Goal: Task Accomplishment & Management: Manage account settings

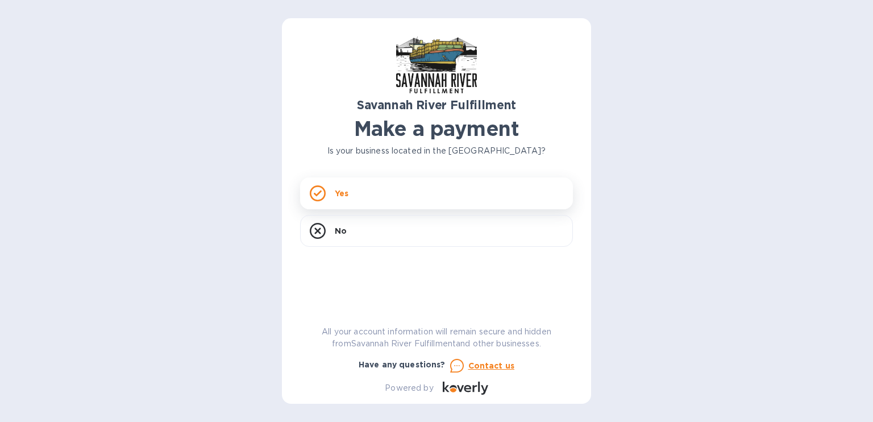
click at [384, 203] on div "Yes" at bounding box center [436, 193] width 273 height 32
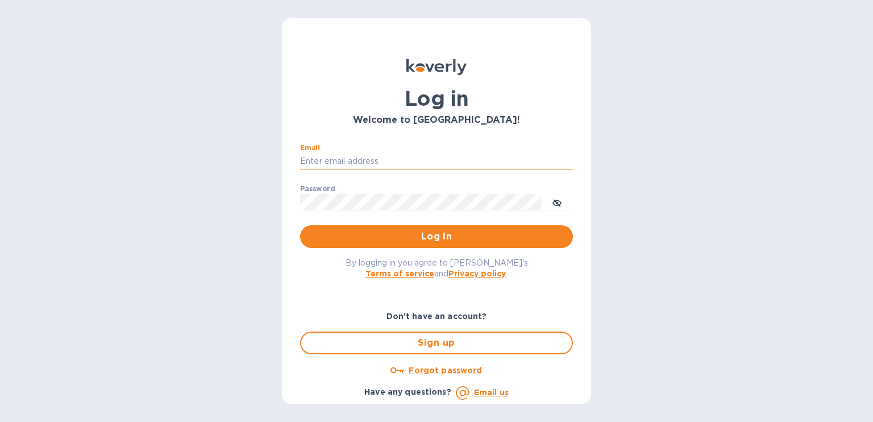
click at [412, 161] on input "Email" at bounding box center [436, 161] width 273 height 17
type input "yeseric777@gmail.com"
click at [300, 225] on button "Log in" at bounding box center [436, 236] width 273 height 23
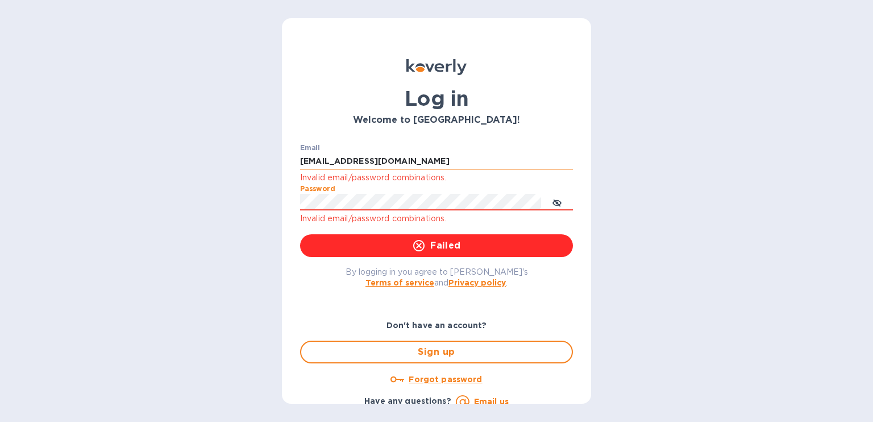
click button "Failed" at bounding box center [436, 245] width 273 height 23
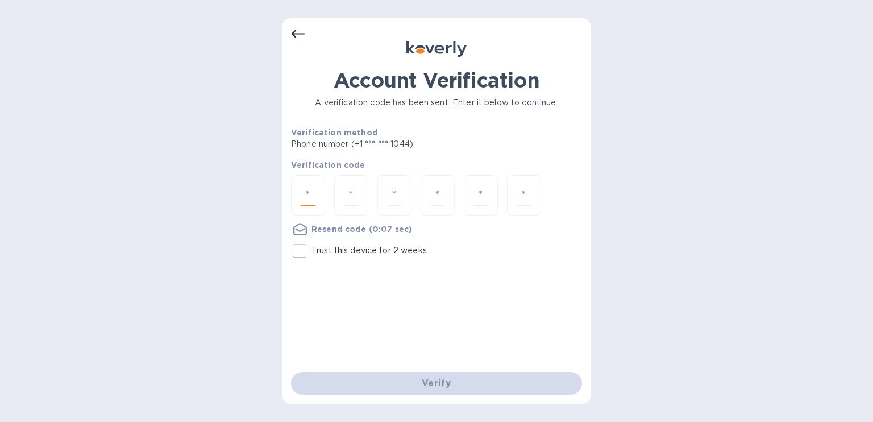
click at [313, 190] on input "number" at bounding box center [308, 195] width 15 height 21
click at [305, 249] on input "Trust this device for 2 weeks" at bounding box center [300, 251] width 24 height 24
checkbox input "true"
click at [306, 185] on input "number" at bounding box center [308, 195] width 15 height 21
type input "7"
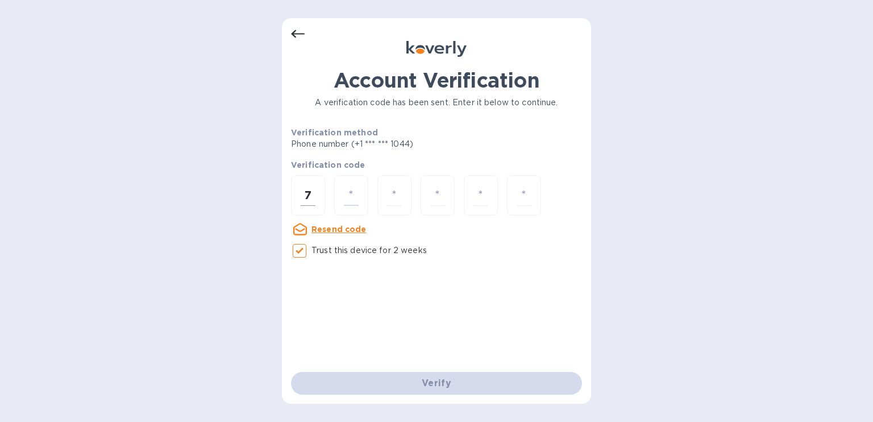
type input "8"
type input "0"
type input "5"
type input "3"
type input "4"
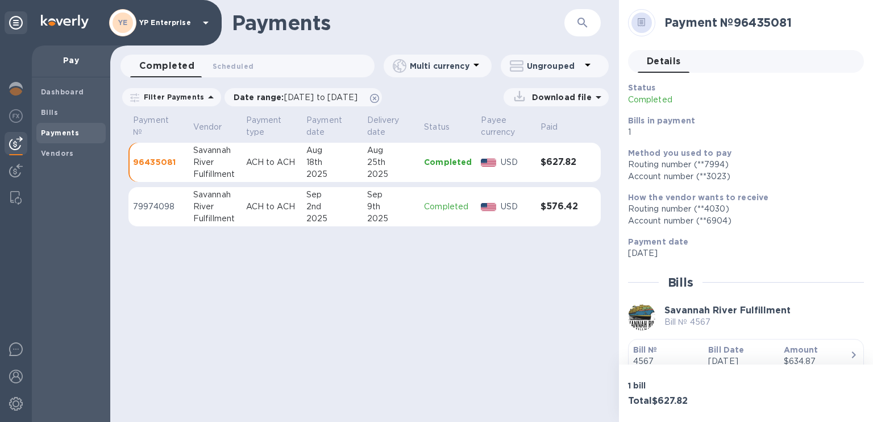
scroll to position [84, 0]
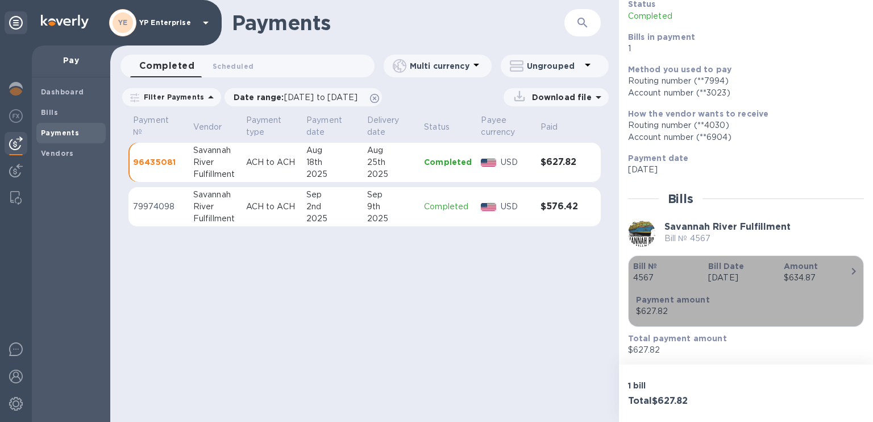
click at [839, 273] on div "$634.87" at bounding box center [817, 278] width 66 height 12
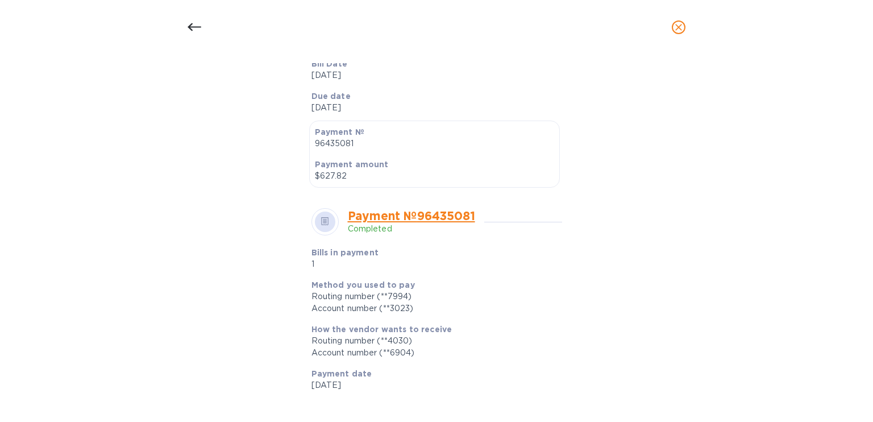
scroll to position [0, 0]
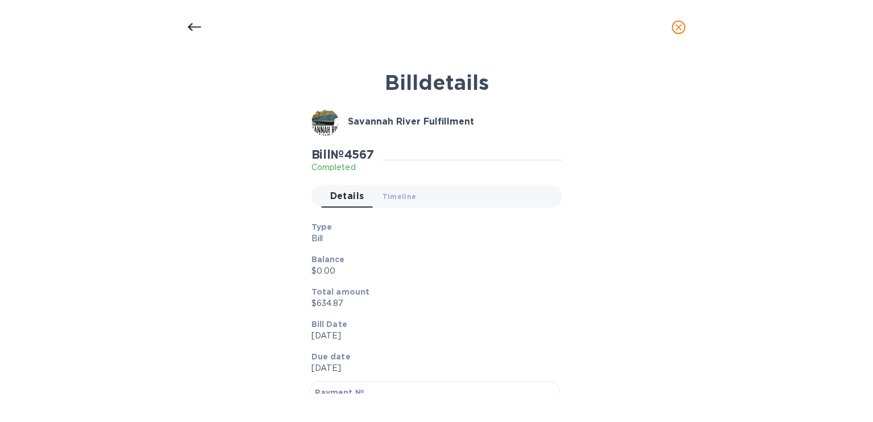
click at [188, 32] on icon at bounding box center [195, 27] width 14 height 14
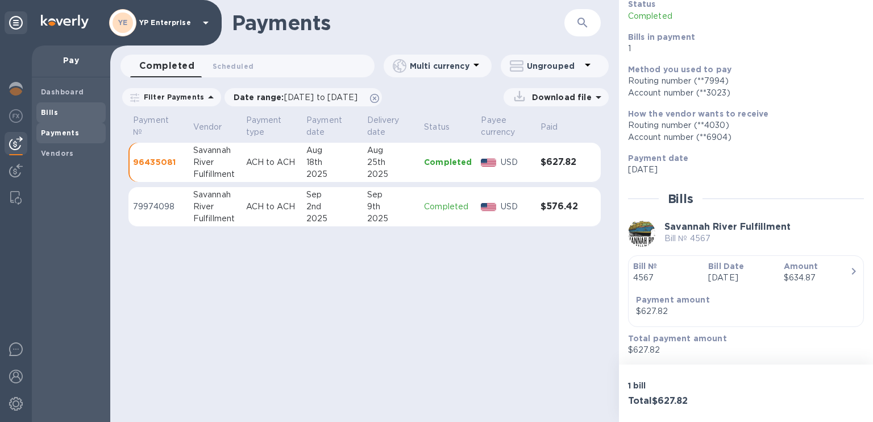
click at [72, 103] on div "Bills" at bounding box center [70, 112] width 69 height 20
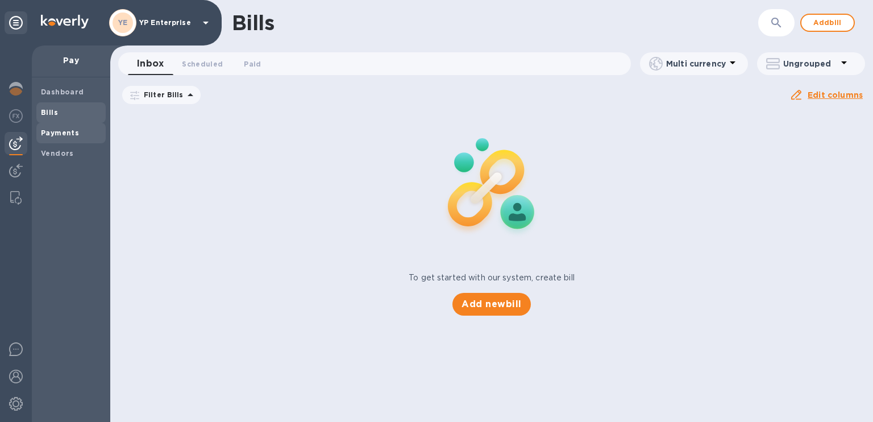
click at [70, 131] on b "Payments" at bounding box center [60, 132] width 38 height 9
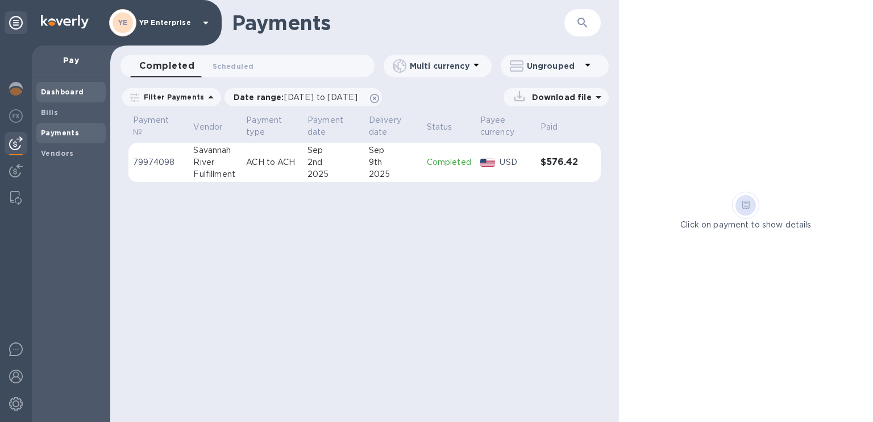
click at [74, 96] on b "Dashboard" at bounding box center [62, 92] width 43 height 9
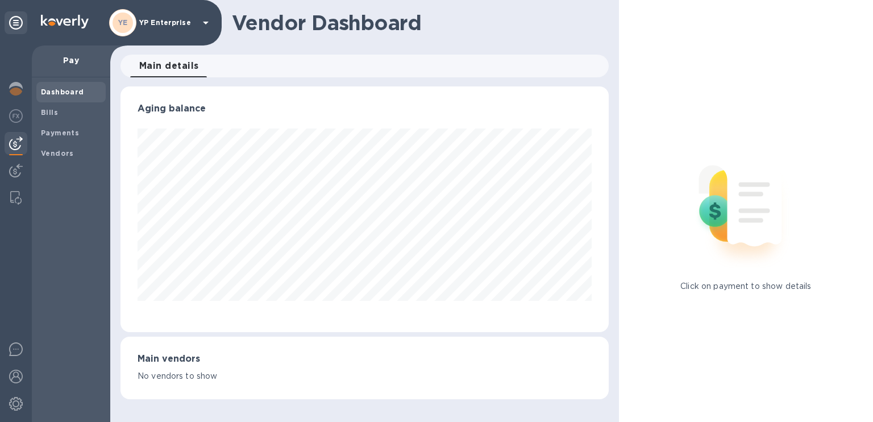
scroll to position [246, 488]
click at [62, 115] on span "Bills" at bounding box center [71, 112] width 60 height 11
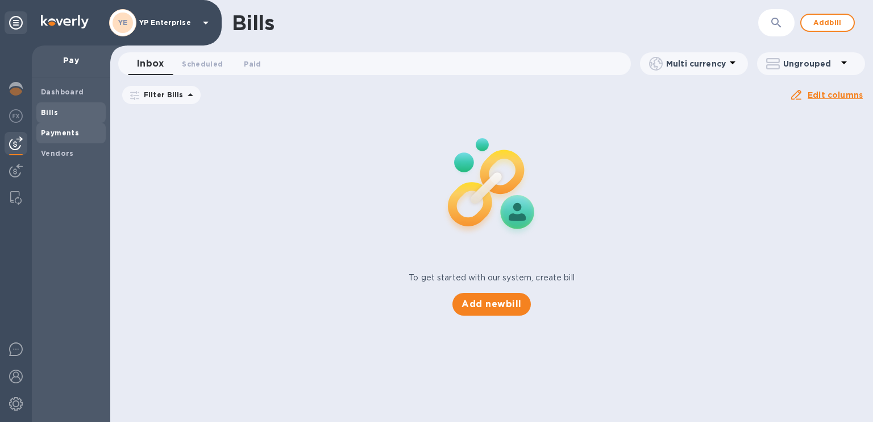
click at [62, 126] on div "Payments" at bounding box center [70, 133] width 69 height 20
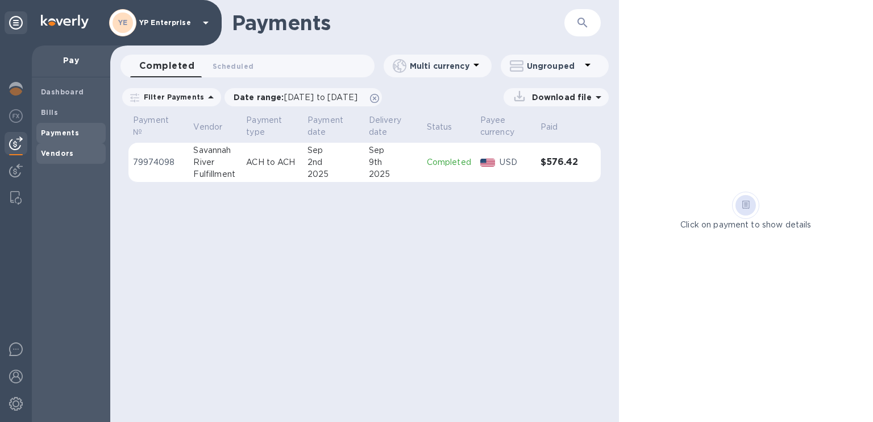
click at [70, 149] on b "Vendors" at bounding box center [57, 153] width 33 height 9
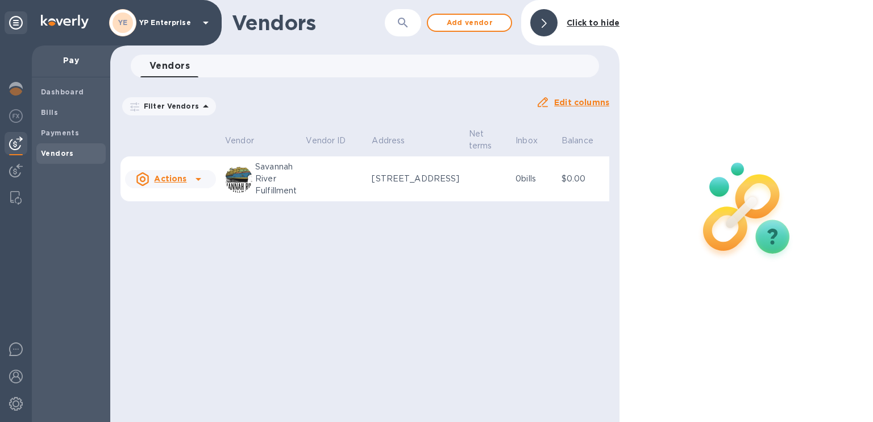
click at [192, 186] on icon at bounding box center [199, 179] width 14 height 14
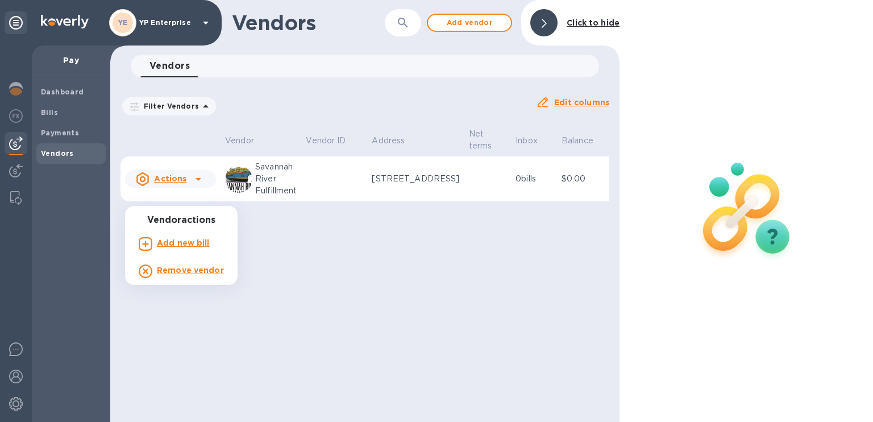
click at [350, 313] on div at bounding box center [436, 211] width 873 height 422
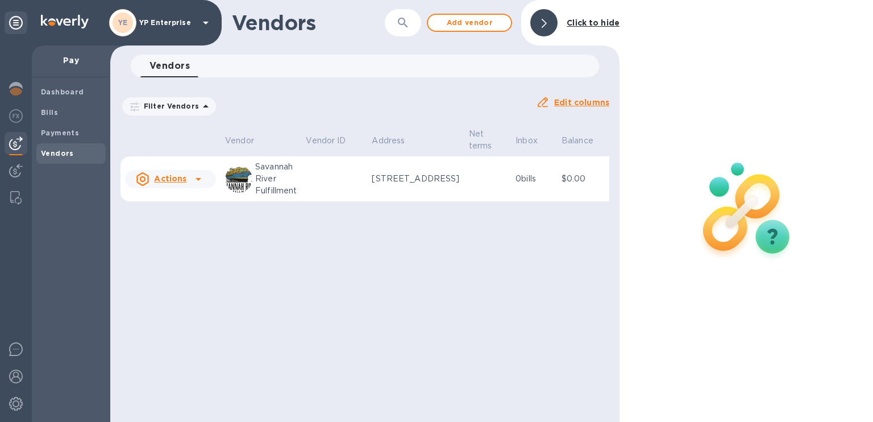
click at [491, 322] on div "Vendors ​ Add vendor Click to hide Vendors 0 Filter Vendors Auto pay: All Edit …" at bounding box center [364, 211] width 509 height 422
